Goal: Transaction & Acquisition: Download file/media

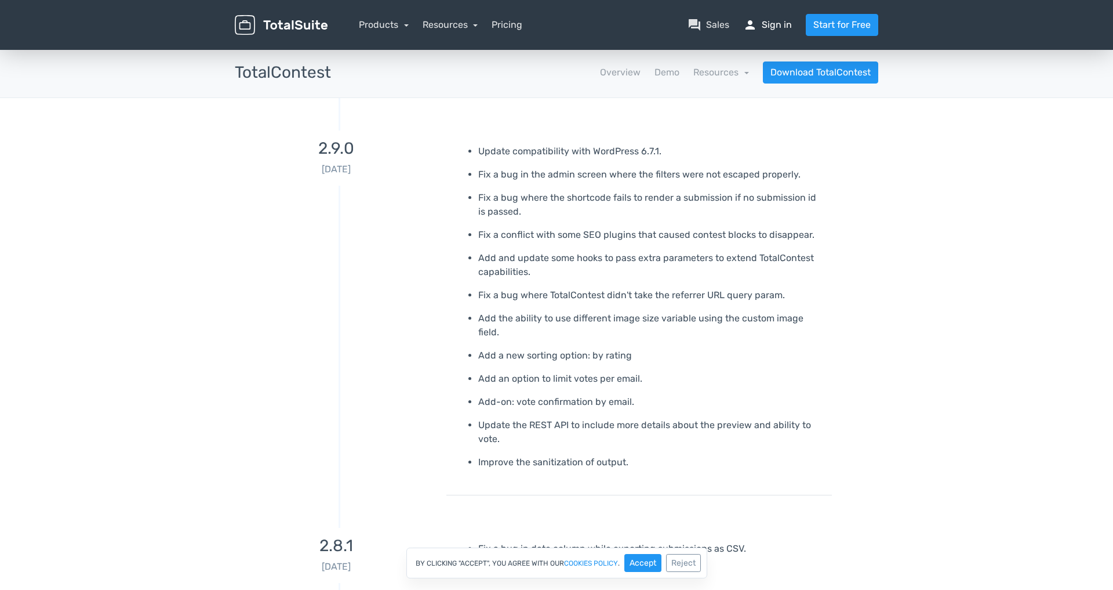
click at [772, 21] on link "person Sign in" at bounding box center [767, 25] width 49 height 14
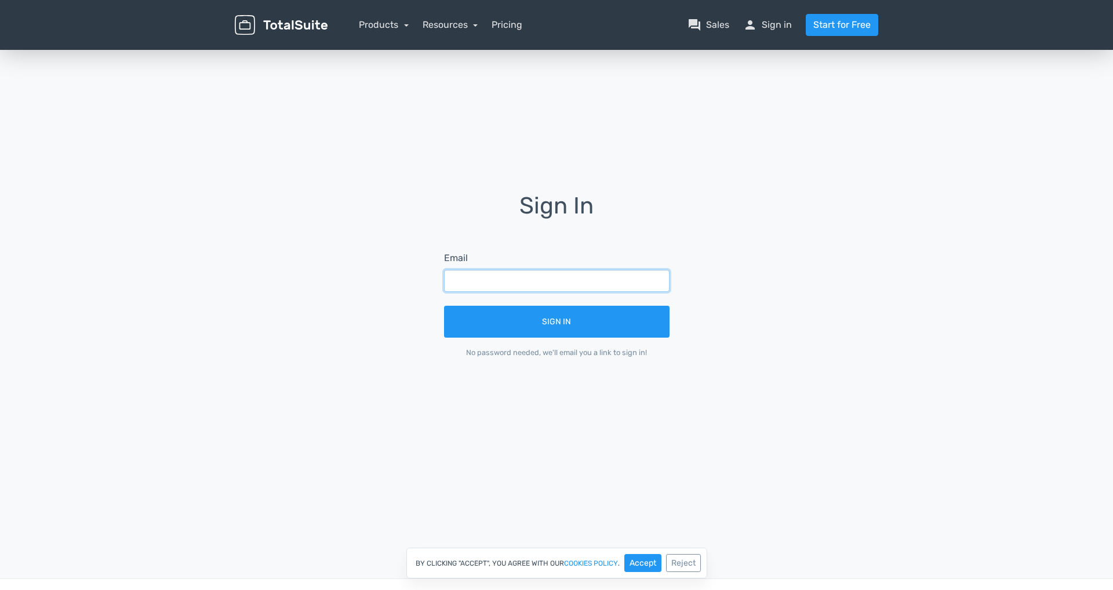
click at [508, 275] on input "text" at bounding box center [557, 281] width 226 height 22
click at [548, 281] on input "text" at bounding box center [557, 281] width 226 height 22
click at [644, 554] on button "Accept" at bounding box center [642, 563] width 37 height 18
click at [511, 285] on input "text" at bounding box center [557, 281] width 226 height 22
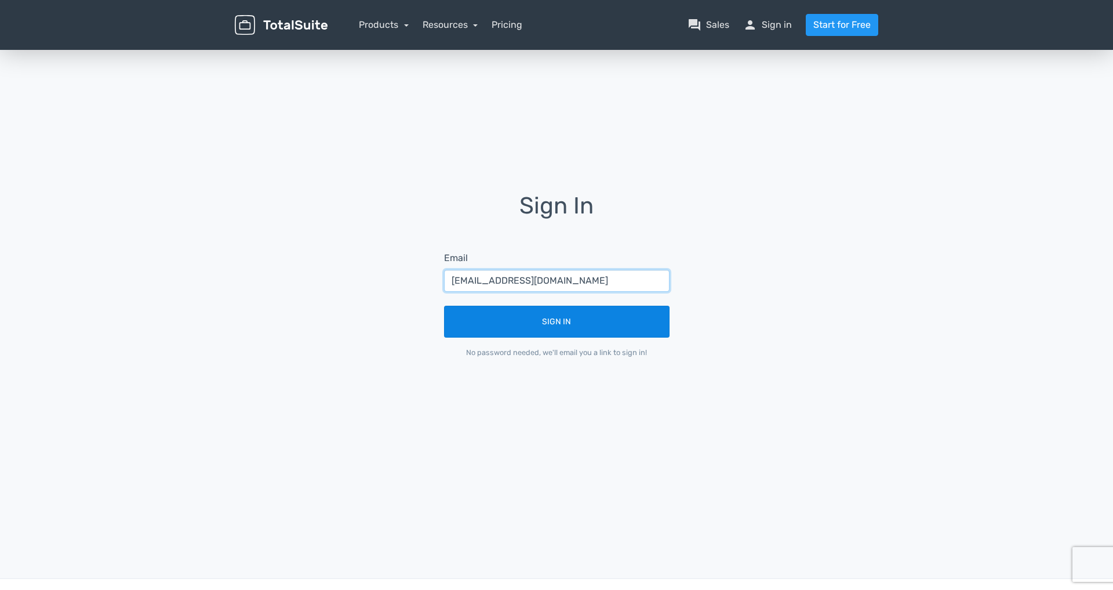
type input "benjaminliberona@gmail.com"
click at [577, 313] on button "Sign In" at bounding box center [557, 322] width 226 height 32
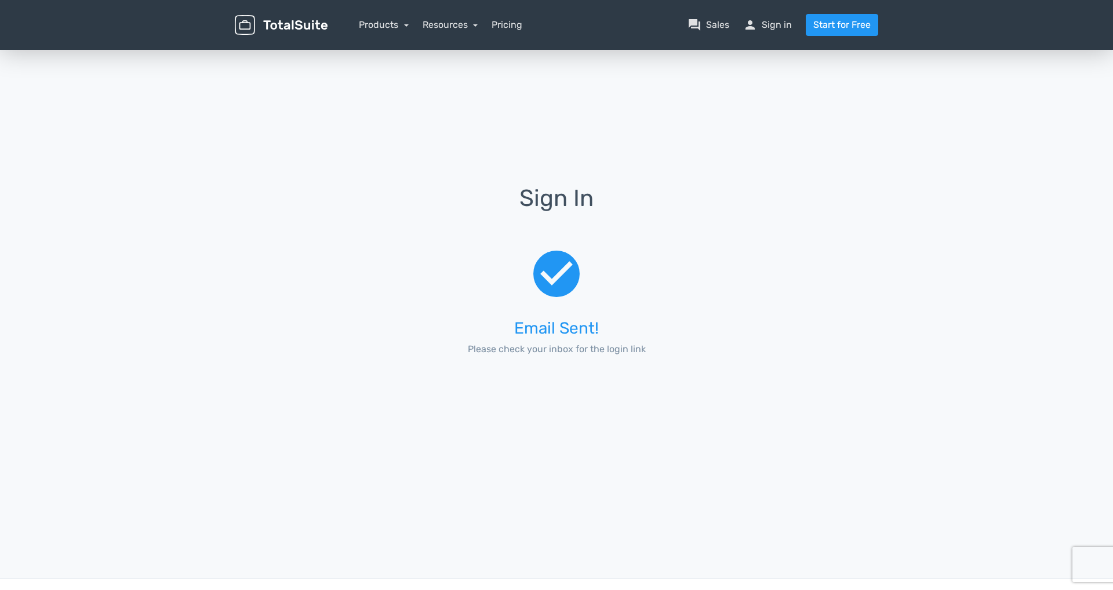
scroll to position [3, 0]
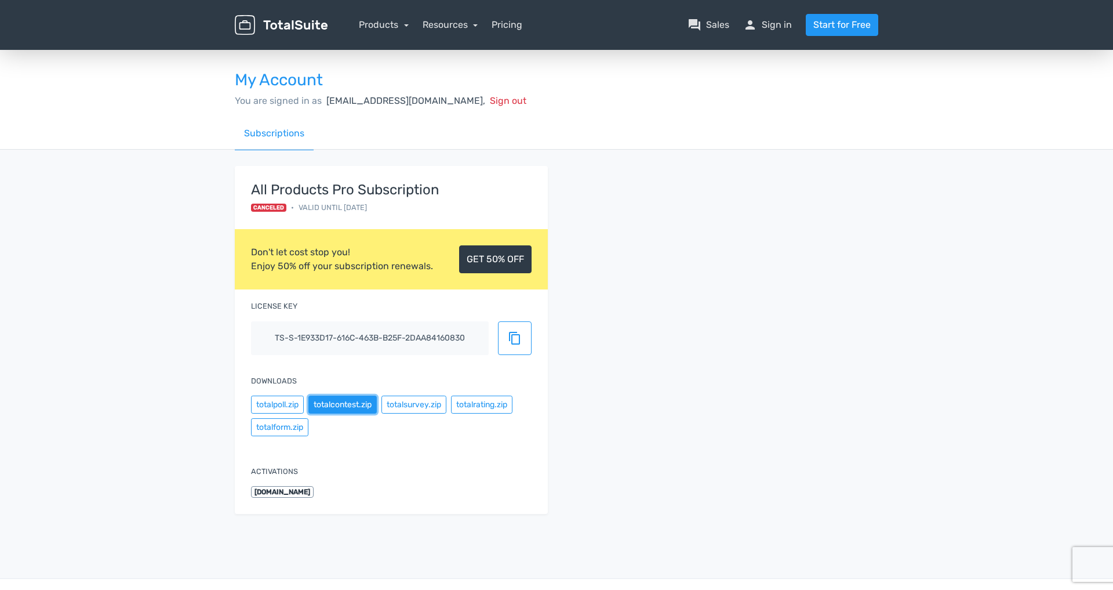
click at [343, 405] on button "totalcontest.zip" at bounding box center [342, 404] width 68 height 18
click at [386, 24] on link "Products" at bounding box center [384, 24] width 50 height 11
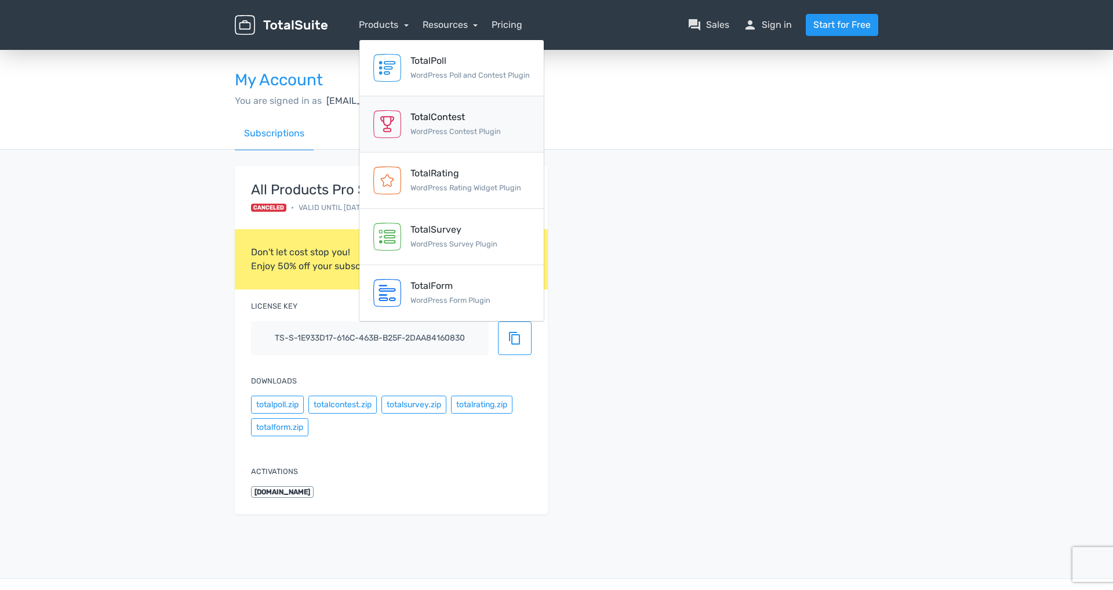
click at [472, 118] on div "TotalContest" at bounding box center [455, 117] width 90 height 14
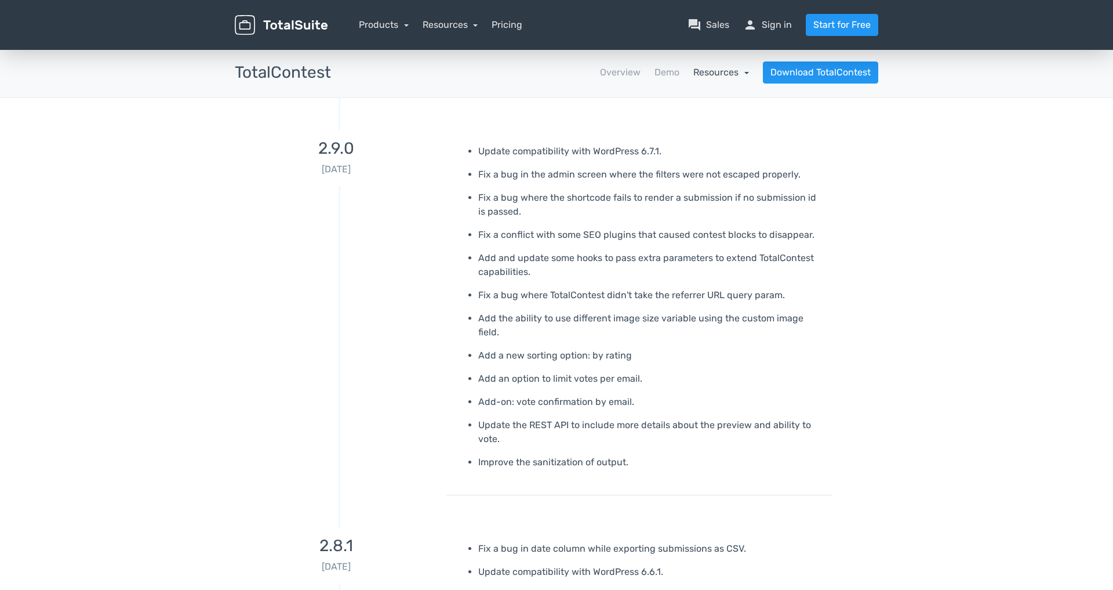
click at [709, 72] on link "Resources" at bounding box center [721, 72] width 56 height 11
click at [577, 76] on nav "Overview Demo Resources school Documentation article Changelog Download TotalCo…" at bounding box center [613, 72] width 547 height 22
click at [496, 25] on link "Pricing" at bounding box center [507, 25] width 31 height 14
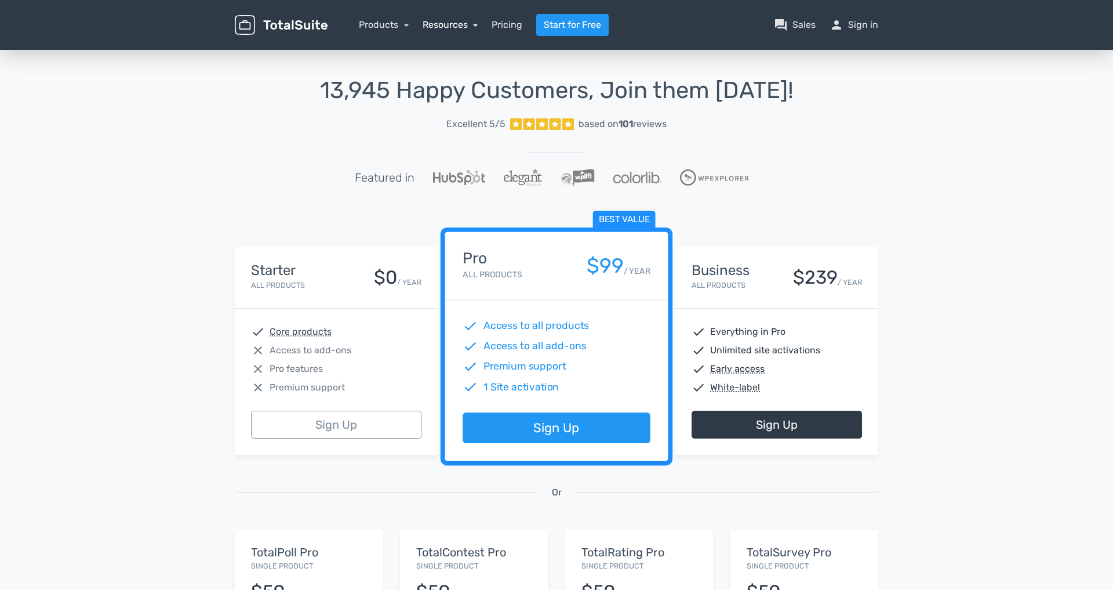
click at [455, 23] on link "Resources" at bounding box center [451, 24] width 56 height 11
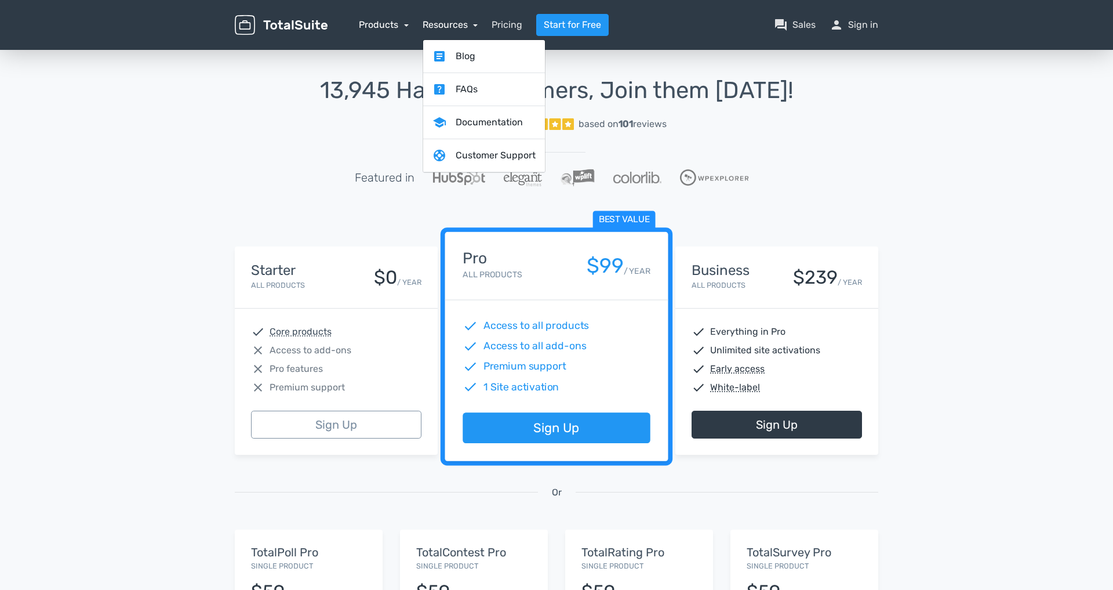
scroll to position [2, 0]
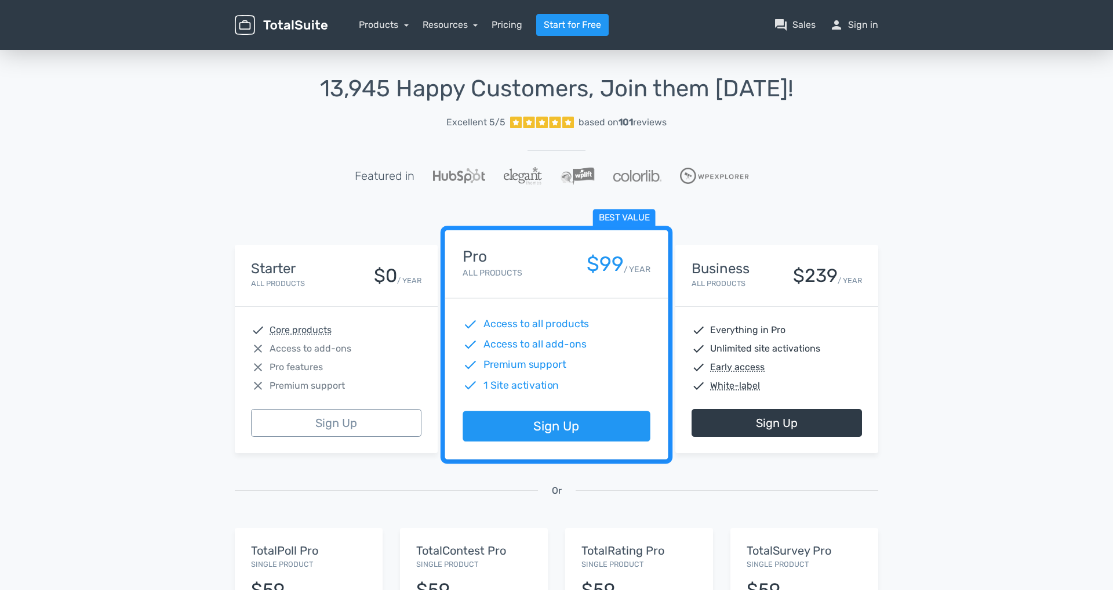
scroll to position [0, 0]
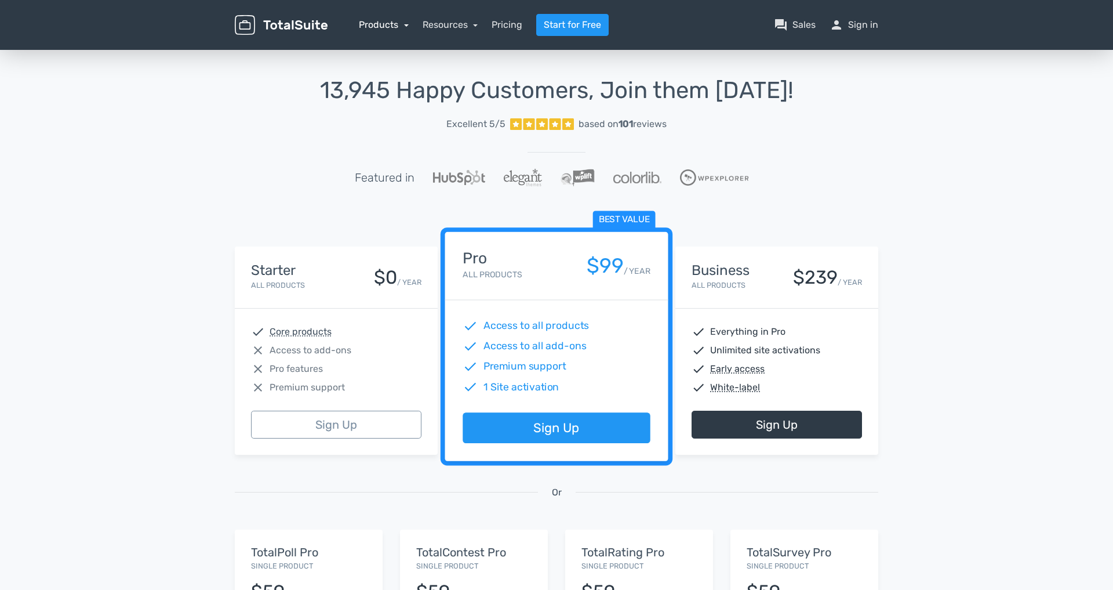
click at [390, 21] on link "Products" at bounding box center [384, 24] width 50 height 11
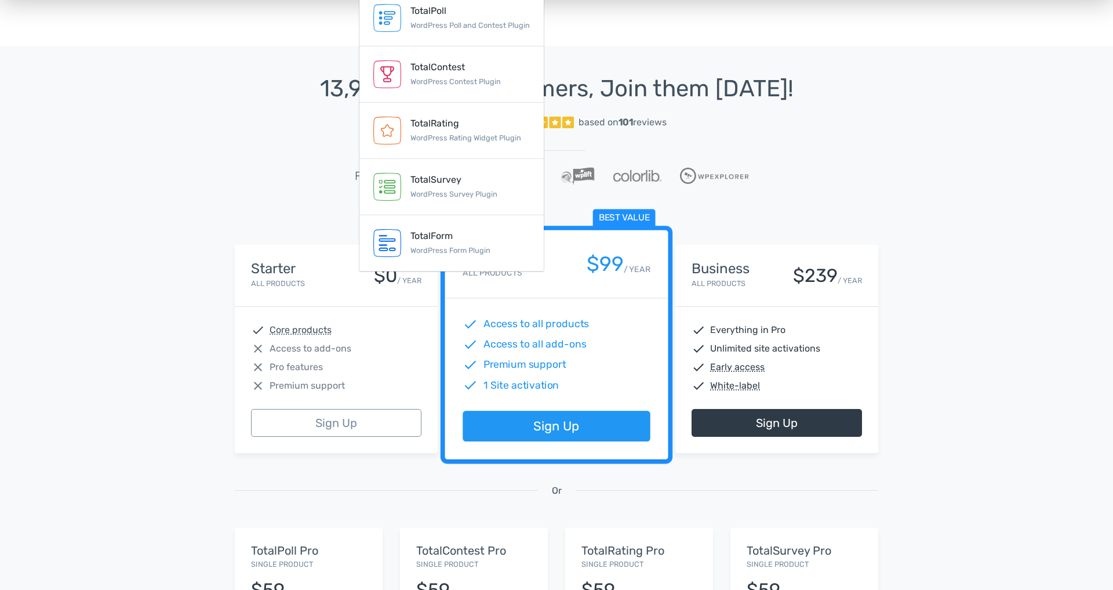
click at [838, 176] on div "Featured in" at bounding box center [556, 175] width 661 height 17
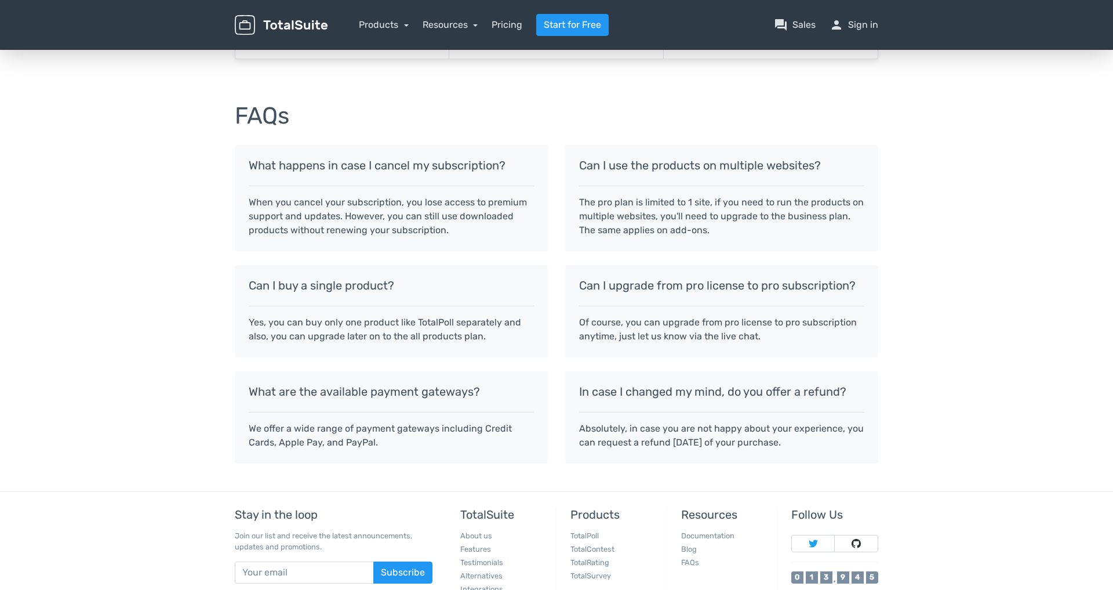
scroll to position [947, 0]
